Goal: Navigation & Orientation: Find specific page/section

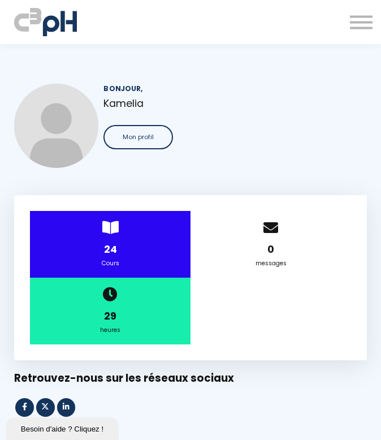
click at [350, 24] on button at bounding box center [361, 22] width 23 height 15
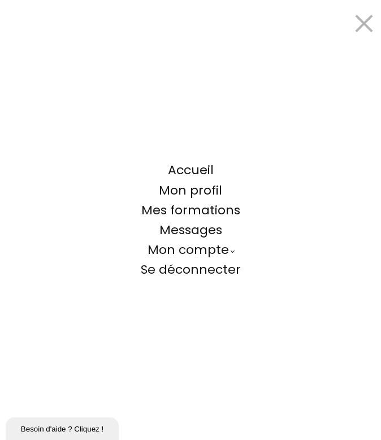
click at [197, 266] on span "Se déconnecter" at bounding box center [191, 270] width 100 height 18
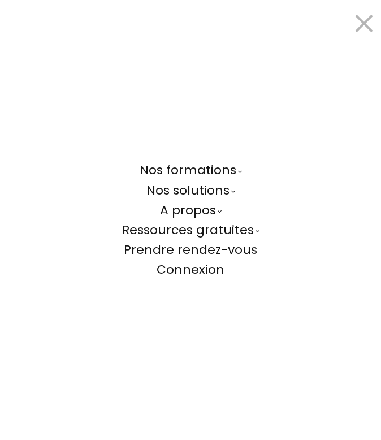
click at [191, 207] on link "A propos" at bounding box center [190, 210] width 61 height 20
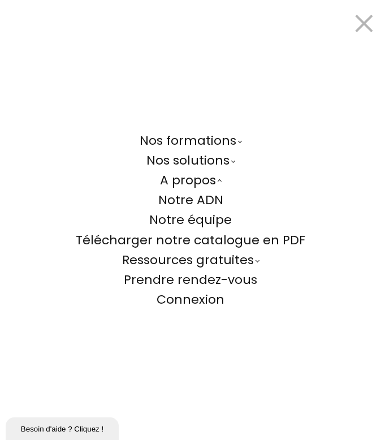
click at [205, 218] on span "Notre équipe" at bounding box center [190, 220] width 83 height 18
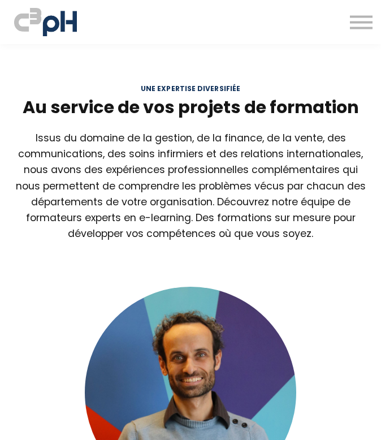
scroll to position [193, 0]
